Goal: Information Seeking & Learning: Learn about a topic

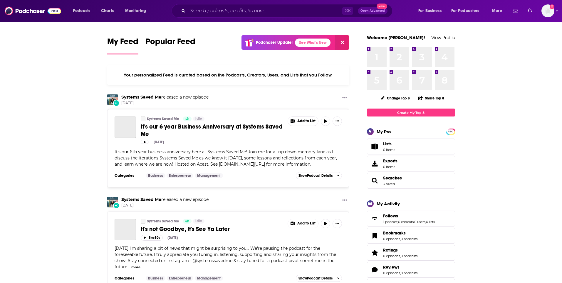
click at [244, 16] on div "⌘ K Open Advanced New" at bounding box center [282, 11] width 221 height 14
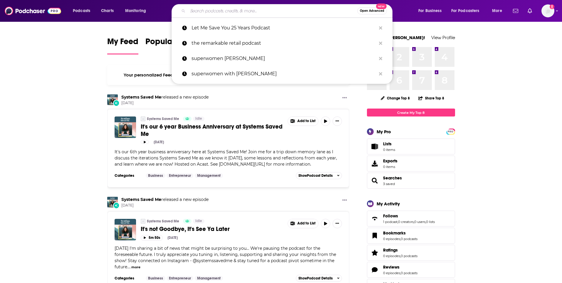
click at [244, 14] on input "Search podcasts, credits, & more..." at bounding box center [272, 10] width 169 height 9
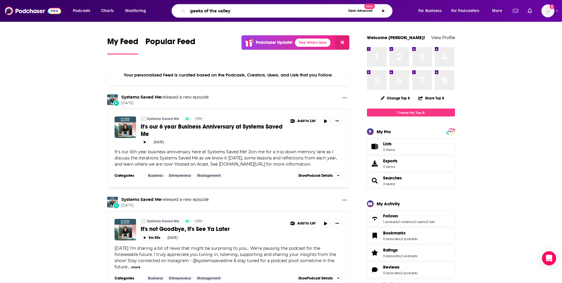
type input "geeks of the valley"
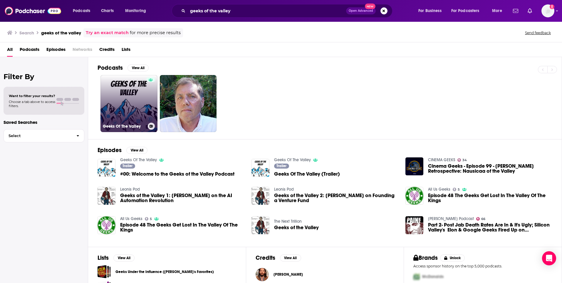
click at [141, 111] on link "Geeks Of The Valley" at bounding box center [128, 103] width 57 height 57
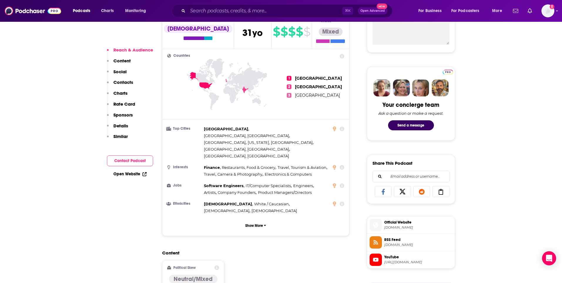
scroll to position [244, 0]
